Goal: Purchase product/service

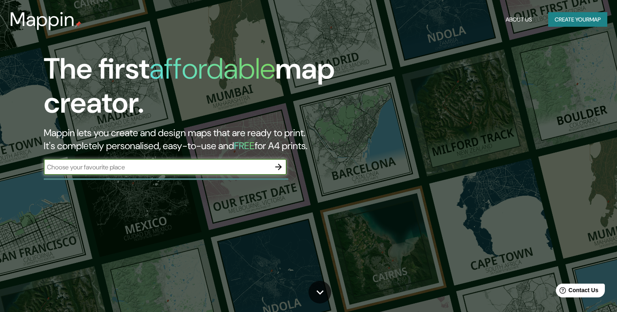
click at [153, 168] on input "text" at bounding box center [157, 166] width 227 height 9
type input "25.676918126170424, -100.32035682324313"
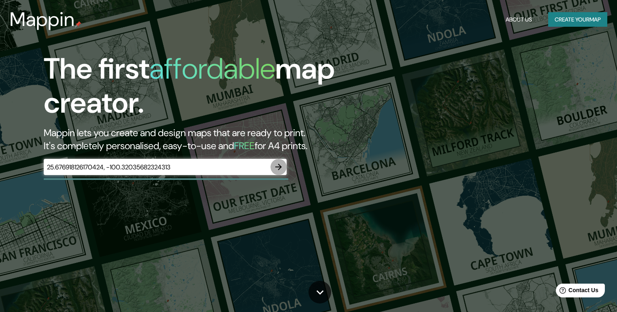
click at [278, 168] on icon "button" at bounding box center [279, 167] width 10 height 10
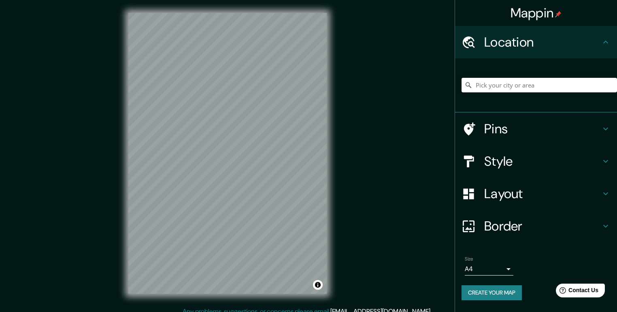
click at [499, 82] on input "Pick your city or area" at bounding box center [540, 85] width 156 height 15
paste input "25.676918126170424, -100.32035682324313"
type input "25.676918126170424, -100.32035682324313"
click at [548, 104] on div "25.676918126170424, -100.32035682324313 No results found" at bounding box center [540, 85] width 156 height 41
